Goal: Task Accomplishment & Management: Use online tool/utility

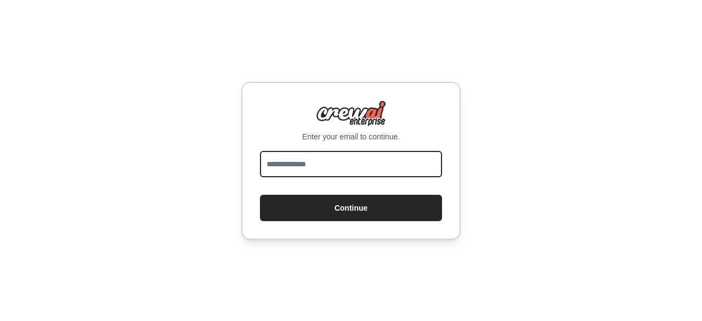
click at [299, 167] on input "email" at bounding box center [351, 164] width 182 height 26
type input "**********"
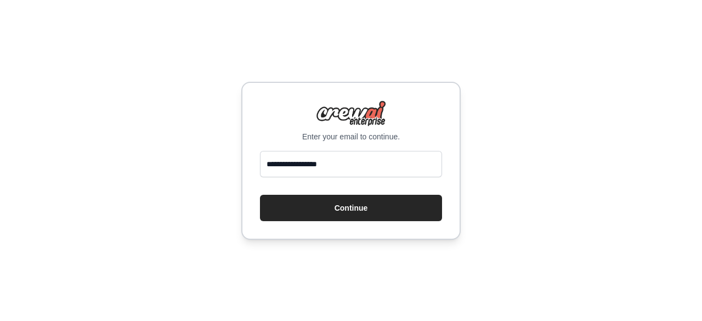
click at [344, 215] on button "Continue" at bounding box center [351, 208] width 182 height 26
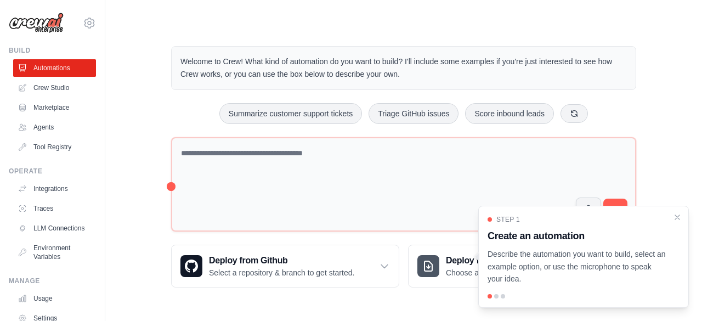
click at [676, 220] on icon "Close walkthrough" at bounding box center [676, 217] width 9 height 9
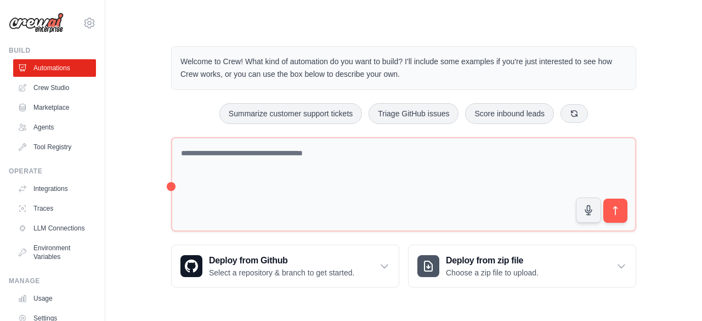
click at [47, 87] on link "Crew Studio" at bounding box center [54, 88] width 83 height 18
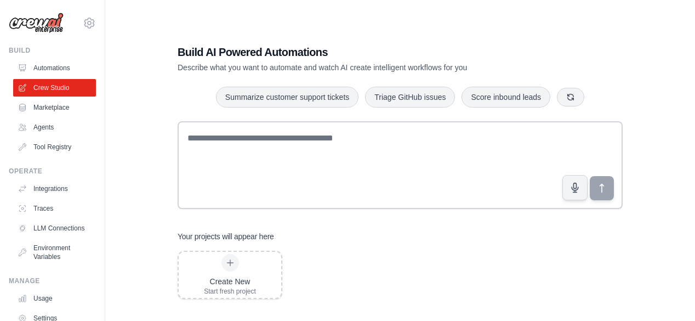
click at [43, 131] on link "Agents" at bounding box center [54, 127] width 83 height 18
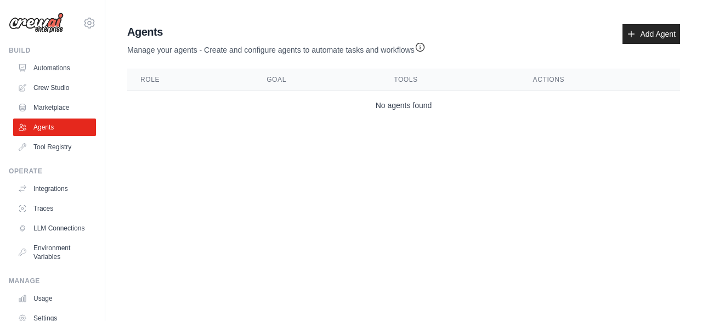
click at [60, 145] on link "Tool Registry" at bounding box center [54, 147] width 83 height 18
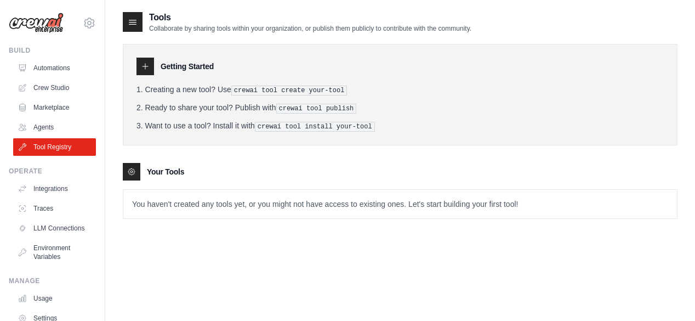
click at [59, 191] on link "Integrations" at bounding box center [54, 189] width 83 height 18
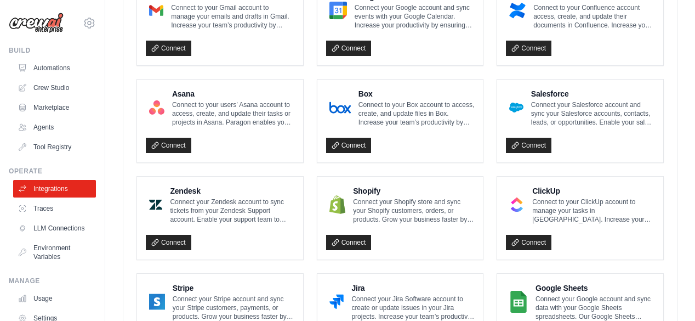
scroll to position [179, 0]
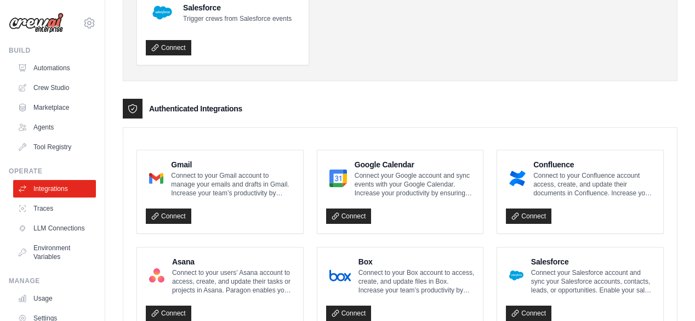
click at [43, 86] on link "Crew Studio" at bounding box center [54, 88] width 83 height 18
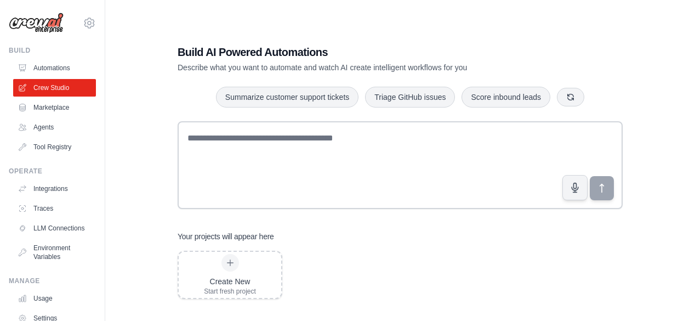
click at [43, 110] on link "Marketplace" at bounding box center [54, 108] width 83 height 18
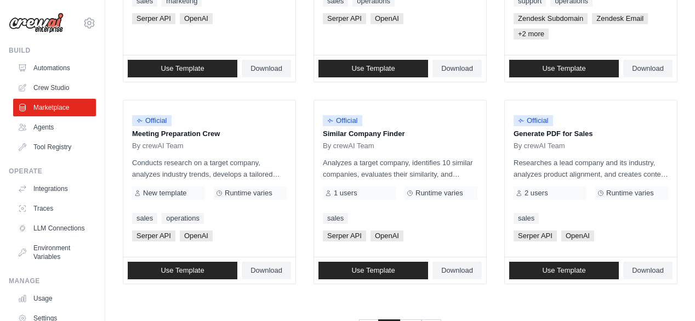
scroll to position [723, 0]
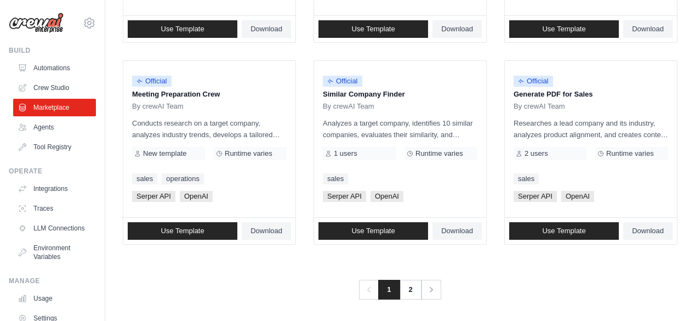
click at [408, 292] on link "2" at bounding box center [411, 290] width 22 height 20
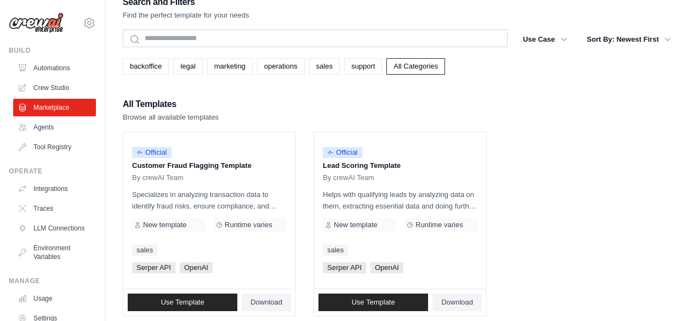
scroll to position [10, 0]
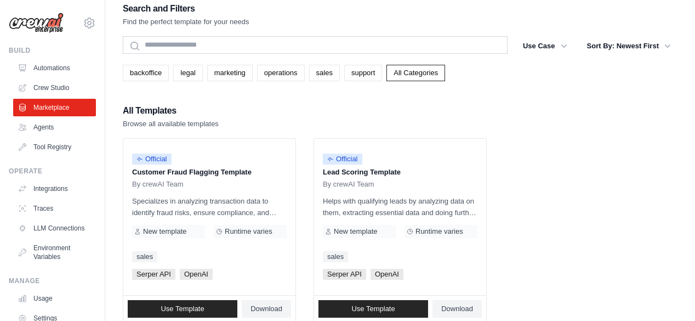
click at [278, 77] on link "operations" at bounding box center [281, 73] width 48 height 16
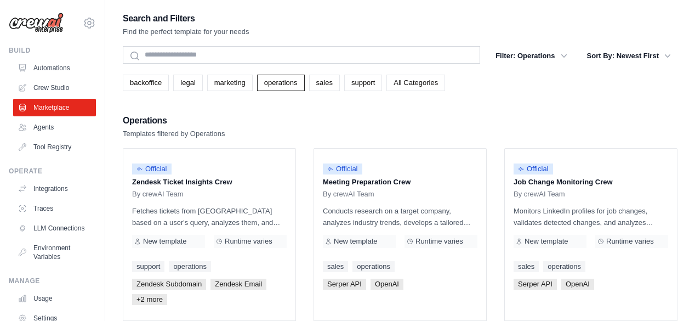
click at [212, 214] on p "Fetches tickets from Zendesk based on a user's query, analyzes them, and genera…" at bounding box center [209, 216] width 155 height 23
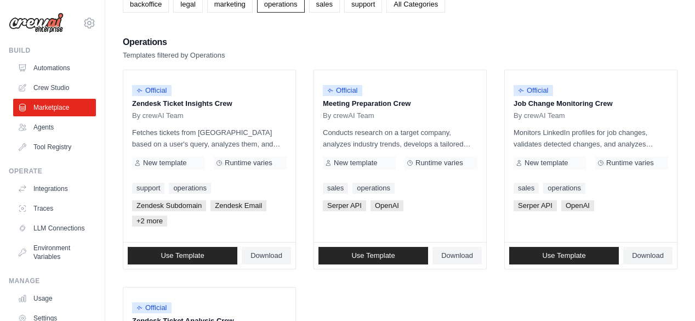
scroll to position [82, 0]
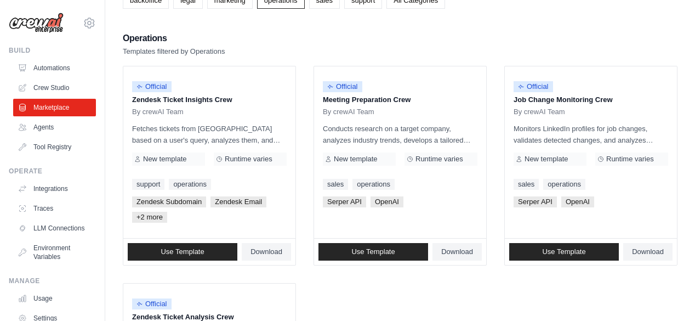
click at [173, 255] on link "Use Template" at bounding box center [183, 252] width 110 height 18
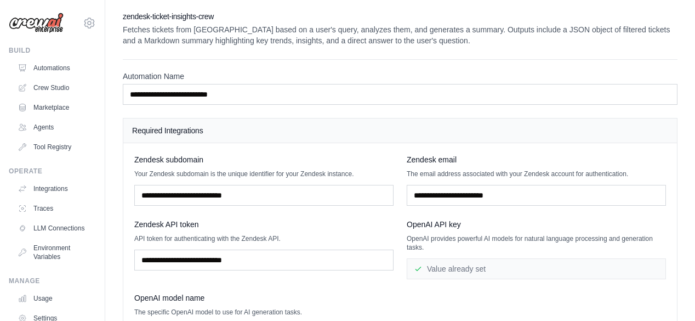
click at [60, 227] on link "LLM Connections" at bounding box center [54, 228] width 83 height 18
